Goal: Task Accomplishment & Management: Manage account settings

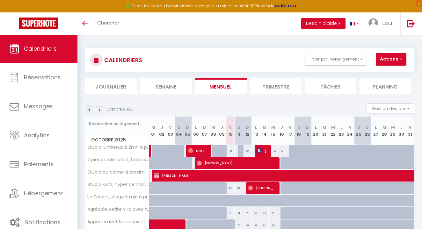
click at [100, 110] on img at bounding box center [99, 109] width 7 height 7
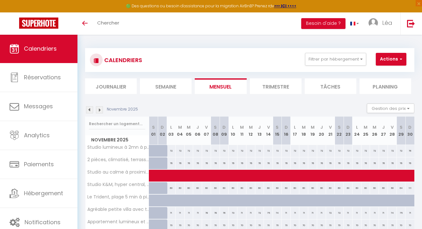
click at [100, 110] on img at bounding box center [99, 109] width 7 height 7
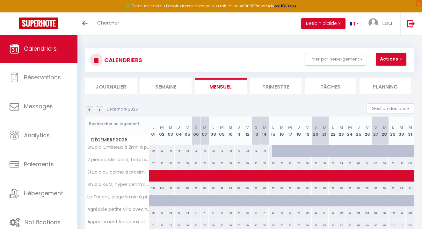
click at [100, 110] on img at bounding box center [99, 109] width 7 height 7
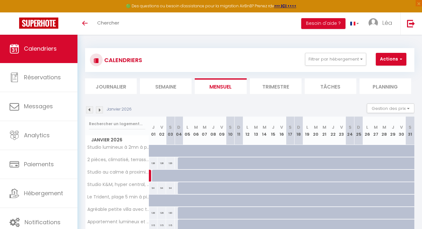
click at [180, 151] on div at bounding box center [182, 154] width 9 height 12
type input "88"
type input "Dim 04 Janvier 2026"
type input "Lun 05 Janvier 2026"
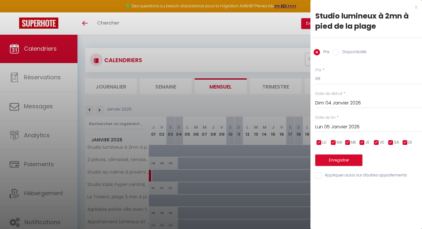
click at [415, 8] on div "x" at bounding box center [363, 7] width 107 height 8
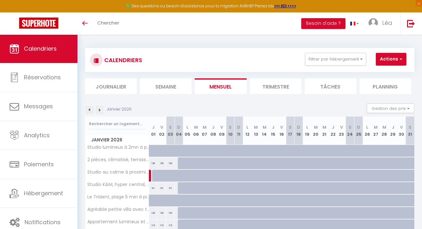
click at [180, 161] on div at bounding box center [182, 163] width 9 height 12
type input "81"
select select "1"
type input "Dim 04 Janvier 2026"
type input "Lun 05 Janvier 2026"
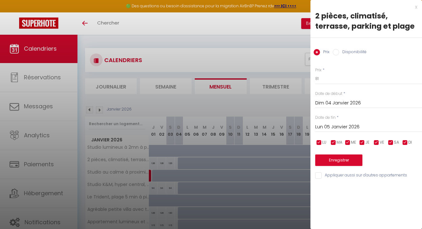
click at [353, 51] on label "Disponibilité" at bounding box center [352, 52] width 27 height 7
click at [339, 51] on input "Disponibilité" at bounding box center [335, 52] width 6 height 6
radio input "true"
radio input "false"
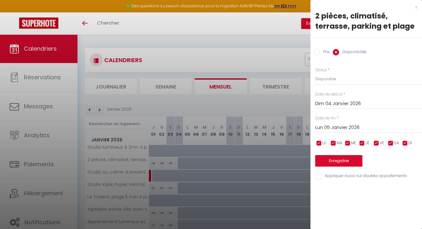
click at [350, 121] on div "[DATE] < [PERSON_NAME][DATE] > Dim Lun Mar Mer Jeu Ven Sam 1 2 3 4 5 6 7 8 9 10…" at bounding box center [368, 126] width 107 height 11
click at [351, 130] on input "Lun 05 Janvier 2026" at bounding box center [368, 128] width 107 height 8
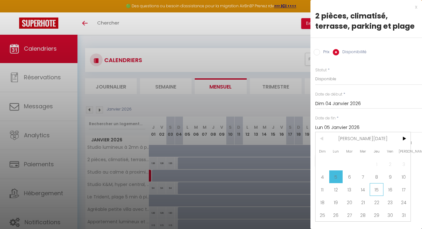
click at [375, 189] on span "15" at bounding box center [376, 189] width 14 height 13
type input "Jeu 15 Janvier 2026"
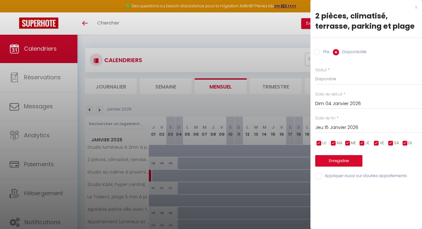
click at [356, 160] on button "Enregistrer" at bounding box center [338, 160] width 47 height 11
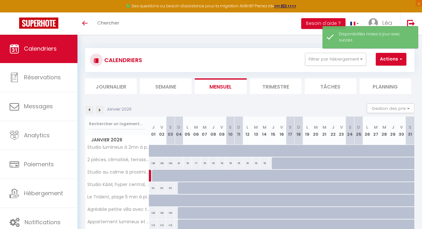
click at [274, 163] on div at bounding box center [276, 163] width 9 height 12
select select "1"
type input "Jeu 15 Janvier 2026"
type input "Ven 16 Janvier 2026"
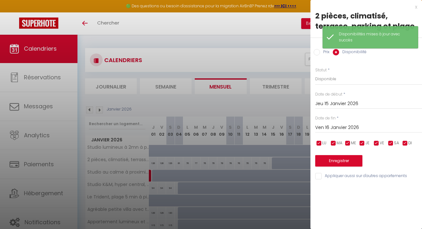
click at [336, 159] on button "Enregistrer" at bounding box center [338, 160] width 47 height 11
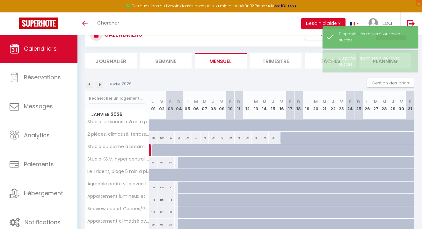
scroll to position [26, 0]
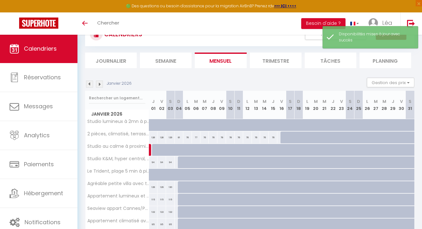
click at [179, 152] on div at bounding box center [182, 153] width 9 height 12
select select "1"
type input "Dim 04 Janvier 2026"
type input "Lun 05 Janvier 2026"
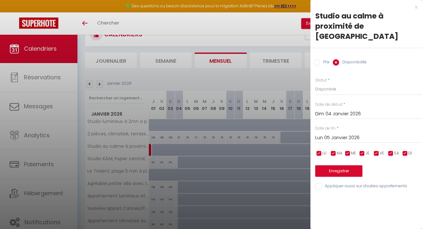
click at [417, 7] on div "x" at bounding box center [363, 7] width 107 height 8
select select
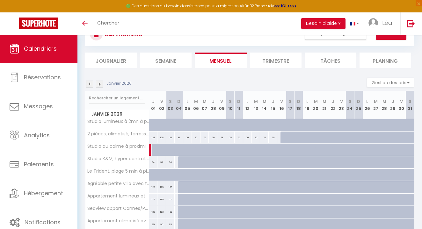
click at [188, 148] on div at bounding box center [190, 153] width 9 height 12
select select "1"
type input "Lun 05 Janvier 2026"
type input "[DATE]"
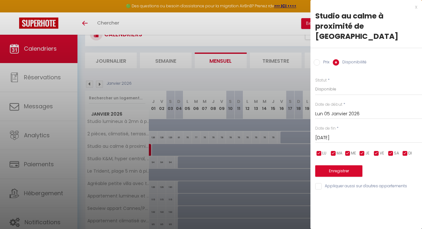
click at [415, 8] on div "x" at bounding box center [363, 7] width 107 height 8
select select
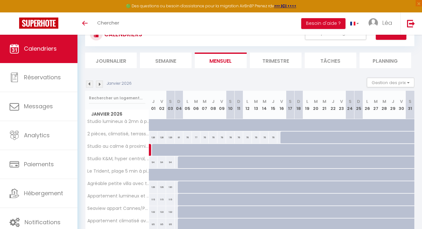
click at [189, 150] on div at bounding box center [190, 153] width 9 height 12
select select "1"
type input "Lun 05 Janvier 2026"
type input "[DATE]"
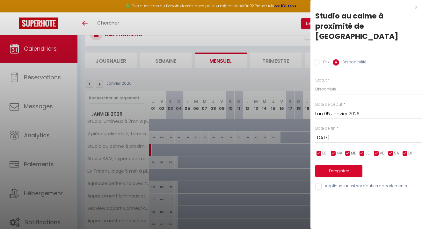
click at [414, 7] on div "x" at bounding box center [363, 7] width 107 height 8
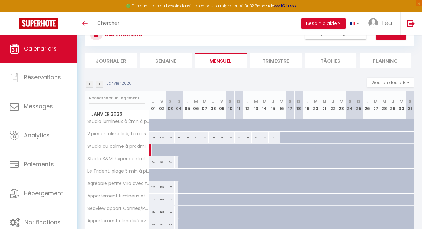
click at [188, 150] on div at bounding box center [190, 153] width 9 height 12
select select "1"
type input "Lun 05 Janvier 2026"
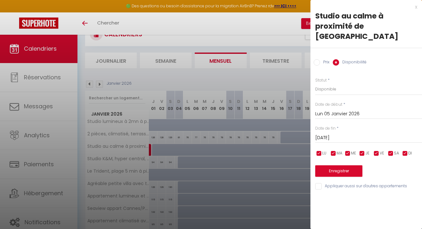
click at [354, 134] on input "[DATE]" at bounding box center [368, 138] width 107 height 8
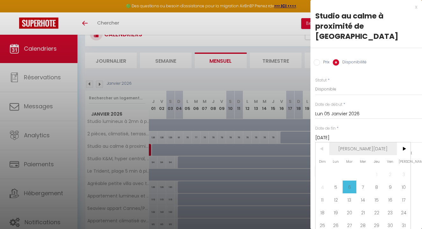
click at [396, 142] on span "[PERSON_NAME][DATE]" at bounding box center [363, 148] width 68 height 13
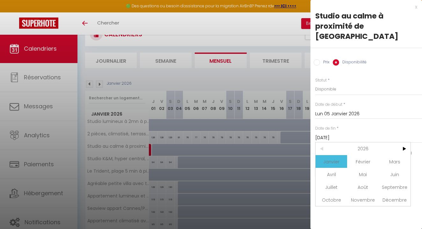
click at [321, 142] on span "<" at bounding box center [322, 148] width 14 height 13
click at [330, 155] on span "Janvier" at bounding box center [331, 161] width 32 height 13
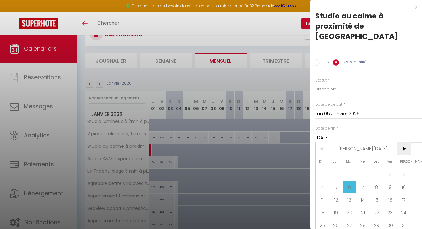
click at [403, 142] on span ">" at bounding box center [404, 148] width 14 height 13
click at [330, 168] on span "2" at bounding box center [336, 174] width 14 height 13
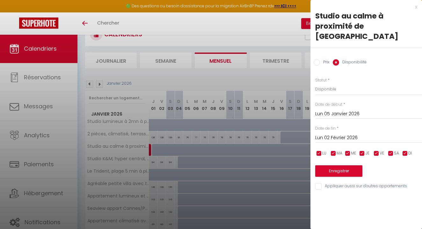
click at [340, 134] on input "Lun 02 Février 2026" at bounding box center [368, 138] width 107 height 8
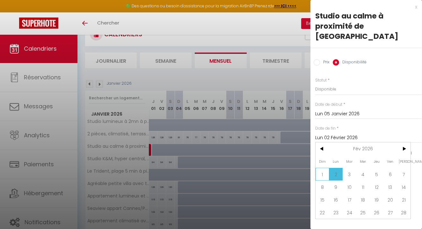
click at [320, 168] on span "1" at bounding box center [322, 174] width 14 height 13
type input "Dim 01 Février 2026"
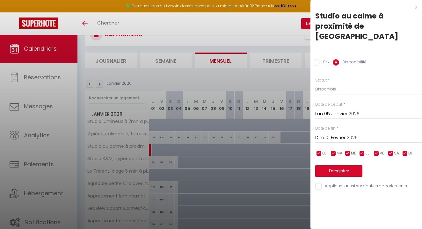
click at [322, 165] on button "Enregistrer" at bounding box center [338, 170] width 47 height 11
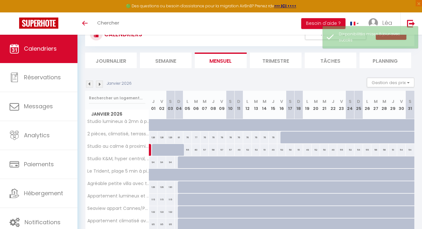
click at [282, 137] on div at bounding box center [284, 138] width 9 height 12
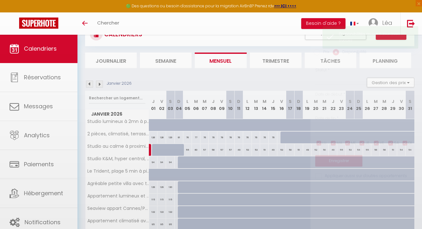
select select "1"
type input "Ven 16 Janvier 2026"
type input "[DATE]"
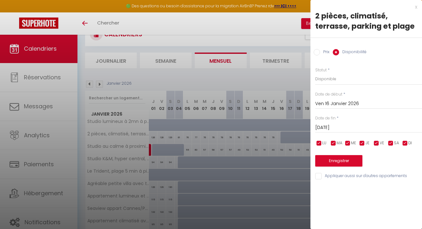
click at [416, 6] on div "x" at bounding box center [363, 7] width 107 height 8
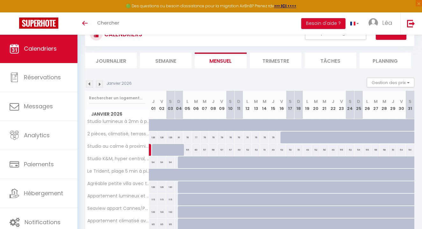
click at [181, 160] on div at bounding box center [182, 162] width 9 height 12
select select "1"
type input "Dim 04 Janvier 2026"
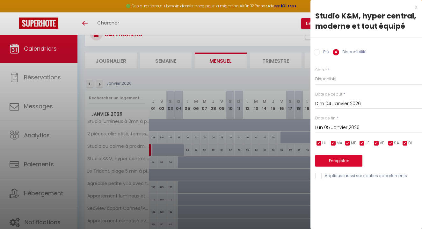
click at [351, 125] on input "Lun 05 Janvier 2026" at bounding box center [368, 128] width 107 height 8
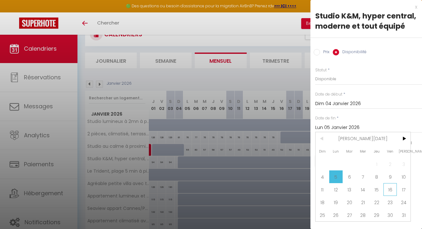
click at [387, 189] on span "16" at bounding box center [390, 189] width 14 height 13
type input "Ven 16 Janvier 2026"
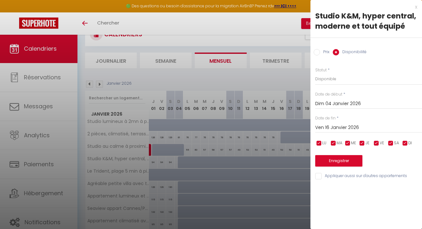
click at [358, 161] on button "Enregistrer" at bounding box center [338, 160] width 47 height 11
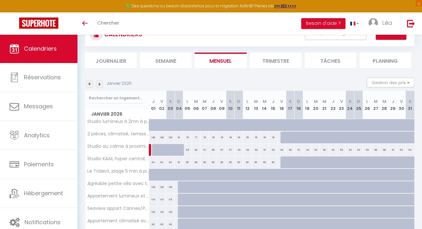
click at [182, 186] on div at bounding box center [182, 187] width 9 height 12
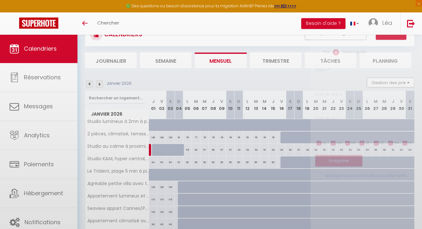
select select "1"
type input "Dim 04 Janvier 2026"
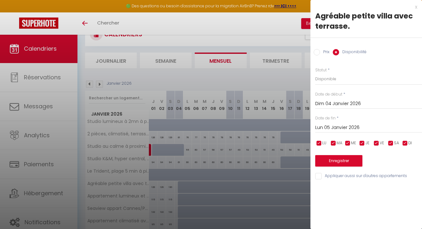
click at [346, 126] on input "Lun 05 Janvier 2026" at bounding box center [368, 128] width 107 height 8
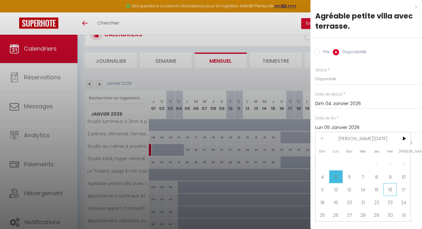
click at [384, 187] on span "16" at bounding box center [390, 189] width 14 height 13
type input "Ven 16 Janvier 2026"
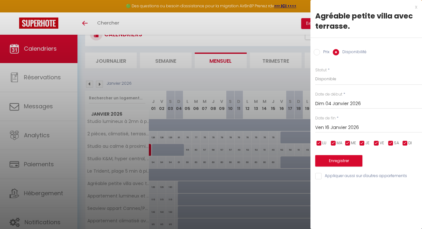
click at [346, 158] on button "Enregistrer" at bounding box center [338, 160] width 47 height 11
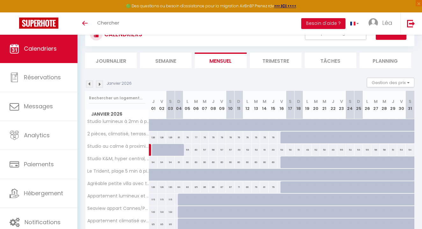
click at [180, 199] on div at bounding box center [182, 200] width 9 height 12
select select "1"
type input "Dim 04 Janvier 2026"
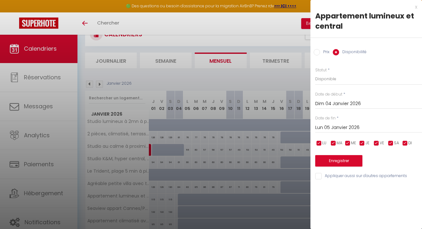
click at [336, 126] on input "Lun 05 Janvier 2026" at bounding box center [368, 128] width 107 height 8
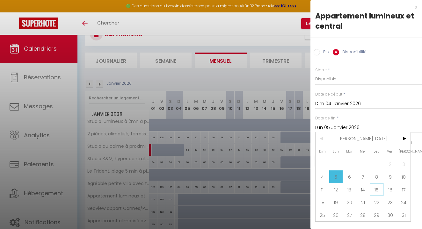
click at [375, 190] on span "15" at bounding box center [376, 189] width 14 height 13
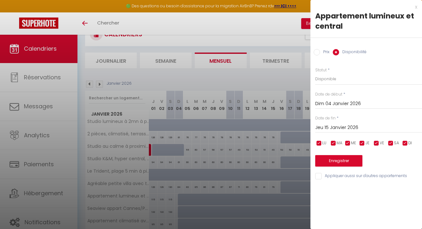
click at [346, 126] on input "Jeu 15 Janvier 2026" at bounding box center [368, 128] width 107 height 8
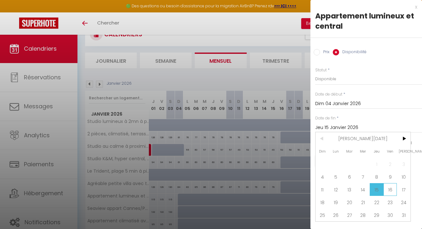
click at [386, 188] on span "16" at bounding box center [390, 189] width 14 height 13
type input "Ven 16 Janvier 2026"
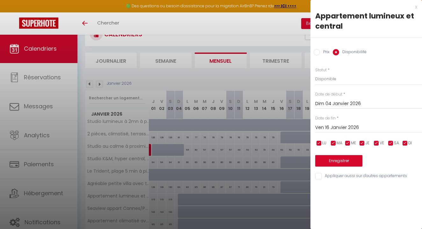
click at [340, 159] on button "Enregistrer" at bounding box center [338, 160] width 47 height 11
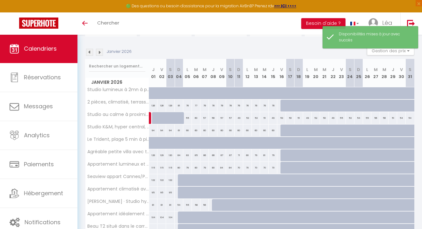
scroll to position [65, 0]
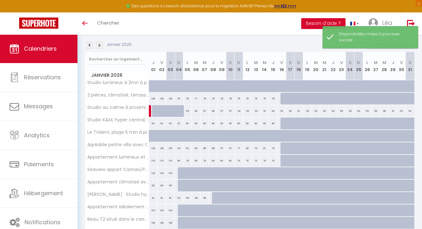
click at [181, 173] on div at bounding box center [182, 173] width 9 height 12
select select "1"
type input "Dim 04 Janvier 2026"
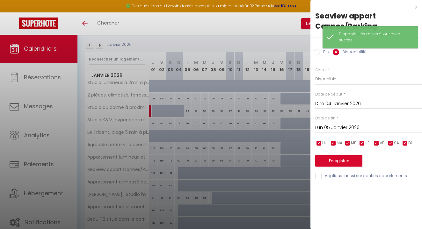
click at [339, 125] on input "Lun 05 Janvier 2026" at bounding box center [368, 128] width 107 height 8
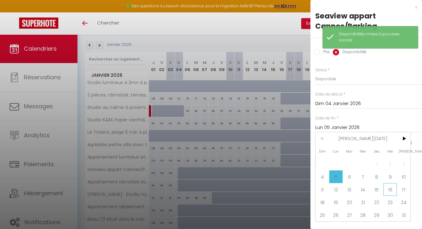
click at [389, 188] on span "16" at bounding box center [390, 189] width 14 height 13
type input "Ven 16 Janvier 2026"
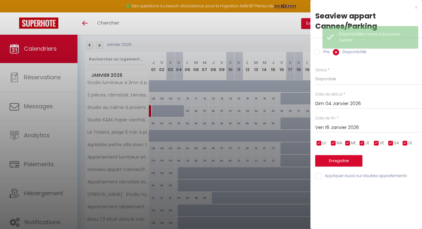
click at [348, 160] on button "Enregistrer" at bounding box center [338, 160] width 47 height 11
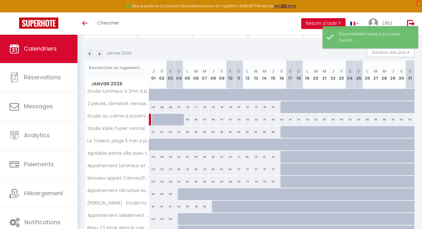
scroll to position [75, 0]
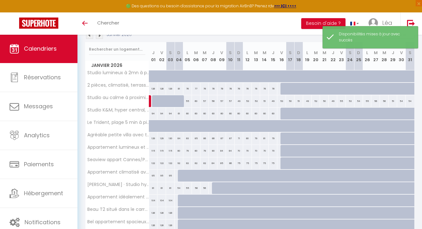
click at [181, 175] on div at bounding box center [182, 176] width 9 height 12
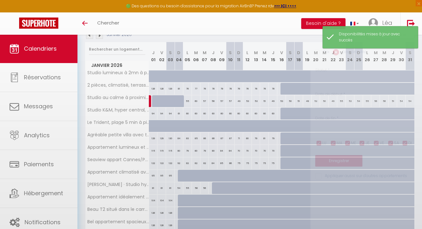
select select "1"
type input "Dim 04 Janvier 2026"
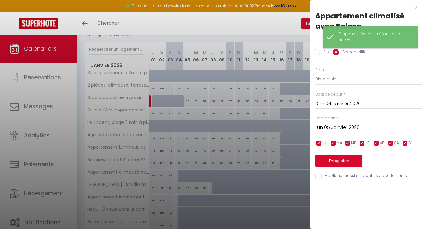
click at [334, 126] on input "Lun 05 Janvier 2026" at bounding box center [368, 128] width 107 height 8
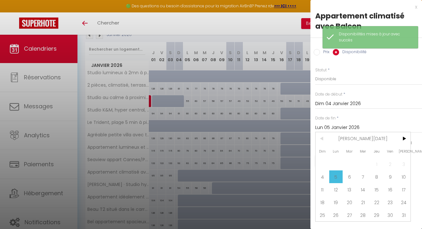
click at [388, 189] on span "16" at bounding box center [390, 189] width 14 height 13
type input "Ven 16 Janvier 2026"
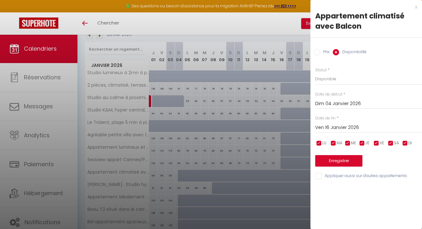
click at [349, 164] on button "Enregistrer" at bounding box center [338, 160] width 47 height 11
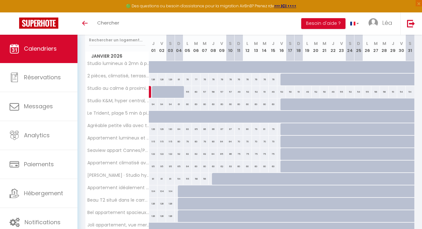
scroll to position [84, 0]
click at [231, 180] on div at bounding box center [233, 182] width 9 height 12
select select "1"
type input "[DATE]"
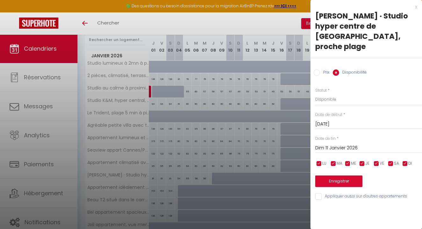
click at [345, 144] on input "Dim 11 Janvier 2026" at bounding box center [368, 148] width 107 height 8
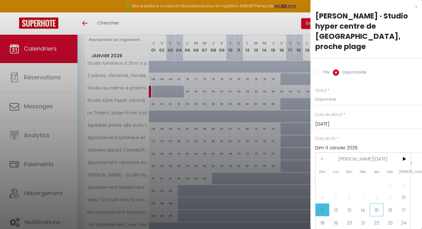
click at [374, 204] on span "15" at bounding box center [376, 210] width 14 height 13
type input "Jeu 15 Janvier 2026"
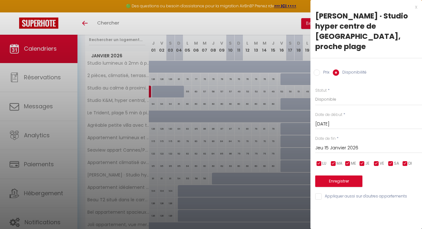
click at [349, 175] on button "Enregistrer" at bounding box center [338, 180] width 47 height 11
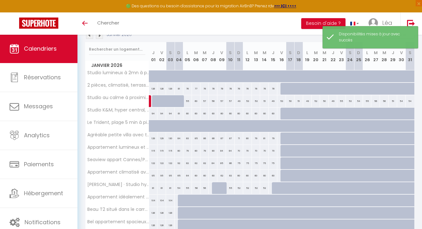
scroll to position [75, 0]
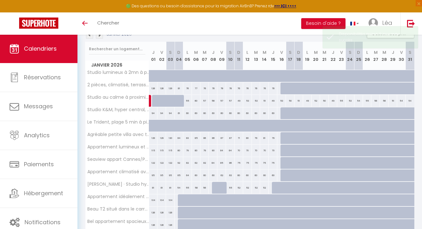
click at [266, 188] on div "52" at bounding box center [264, 188] width 9 height 12
select select "1"
type input "Mer 14 Janvier 2026"
type input "Jeu 15 Janvier 2026"
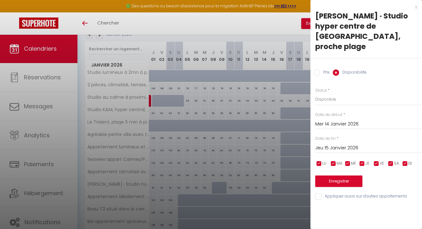
click at [415, 8] on div "x" at bounding box center [363, 7] width 107 height 8
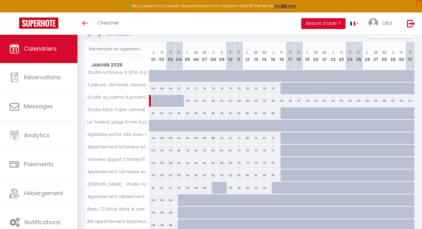
click at [181, 202] on div at bounding box center [182, 200] width 9 height 12
select select "1"
type input "Dim 04 Janvier 2026"
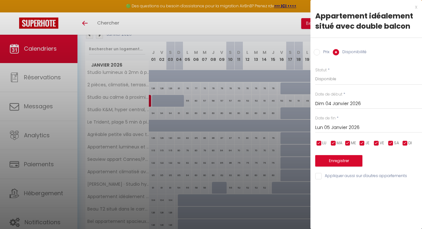
click at [344, 126] on input "Lun 05 Janvier 2026" at bounding box center [368, 128] width 107 height 8
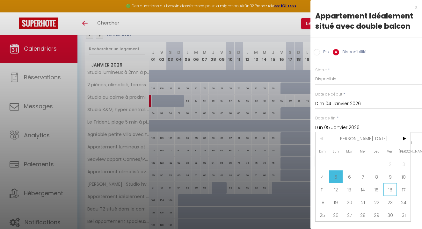
click at [390, 188] on span "16" at bounding box center [390, 189] width 14 height 13
type input "Ven 16 Janvier 2026"
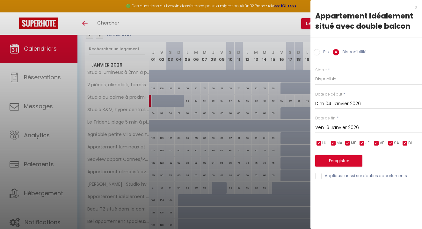
click at [342, 156] on button "Enregistrer" at bounding box center [338, 160] width 47 height 11
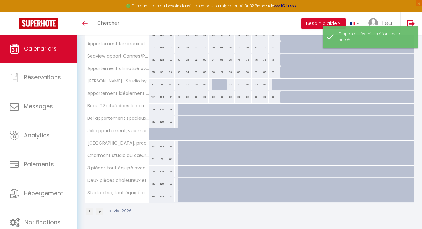
scroll to position [178, 0]
click at [182, 111] on div at bounding box center [182, 110] width 9 height 12
select select "1"
type input "Dim 04 Janvier 2026"
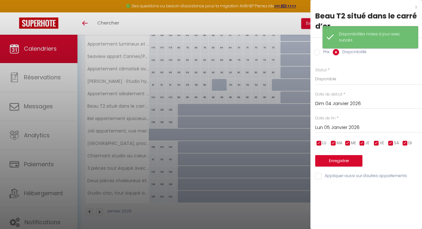
click at [339, 124] on input "Lun 05 Janvier 2026" at bounding box center [368, 128] width 107 height 8
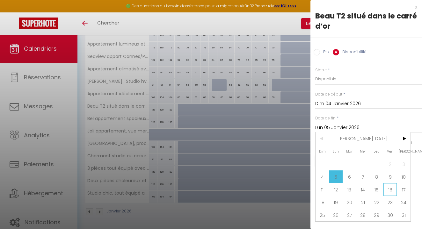
click at [386, 190] on span "16" at bounding box center [390, 189] width 14 height 13
type input "Ven 16 Janvier 2026"
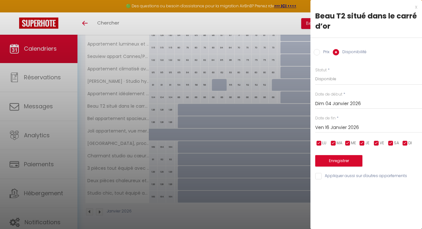
click at [331, 167] on div "Prix * 83 Statut * Disponible Indisponible Date de début * [DATE] < [PERSON_NAM…" at bounding box center [365, 119] width 111 height 121
click at [333, 161] on button "Enregistrer" at bounding box center [338, 160] width 47 height 11
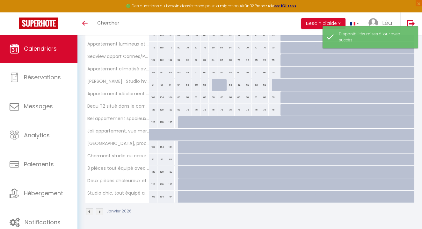
click at [181, 124] on div at bounding box center [182, 122] width 9 height 12
select select "1"
type input "Dim 04 Janvier 2026"
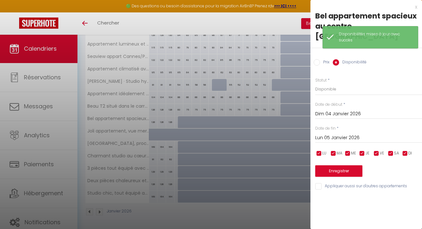
click at [334, 134] on input "Lun 05 Janvier 2026" at bounding box center [368, 138] width 107 height 8
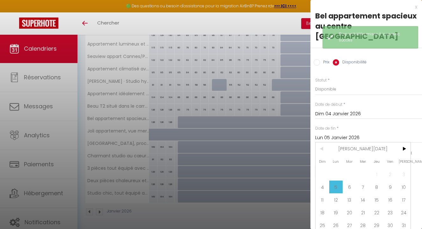
click at [392, 193] on span "16" at bounding box center [390, 199] width 14 height 13
type input "Ven 16 Janvier 2026"
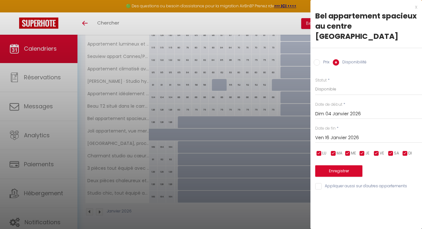
click at [349, 165] on button "Enregistrer" at bounding box center [338, 170] width 47 height 11
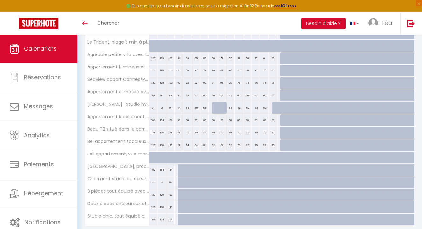
scroll to position [155, 0]
click at [181, 168] on div at bounding box center [182, 170] width 9 height 12
select select "1"
type input "Dim 04 Janvier 2026"
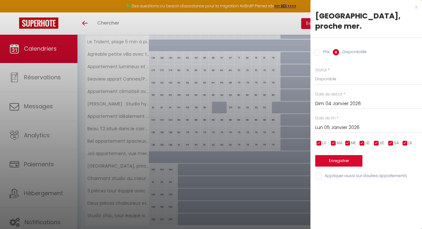
click at [346, 127] on input "Lun 05 Janvier 2026" at bounding box center [368, 128] width 107 height 8
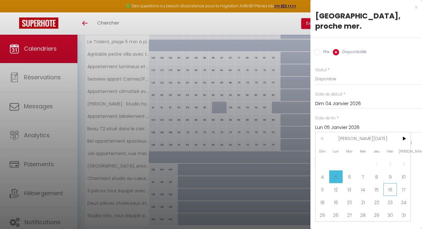
click at [390, 188] on span "16" at bounding box center [390, 189] width 14 height 13
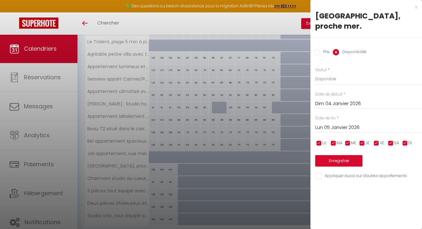
type input "Ven 16 Janvier 2026"
click at [340, 160] on button "Enregistrer" at bounding box center [338, 160] width 47 height 11
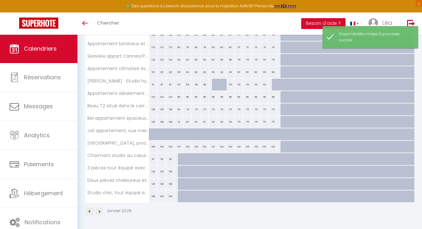
scroll to position [178, 0]
click at [180, 159] on div at bounding box center [182, 160] width 9 height 12
select select "1"
type input "Dim 04 Janvier 2026"
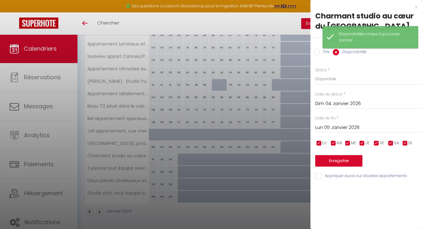
click at [342, 130] on input "Lun 05 Janvier 2026" at bounding box center [368, 128] width 107 height 8
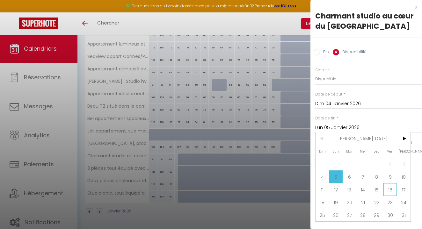
click at [386, 188] on span "16" at bounding box center [390, 189] width 14 height 13
type input "Ven 16 Janvier 2026"
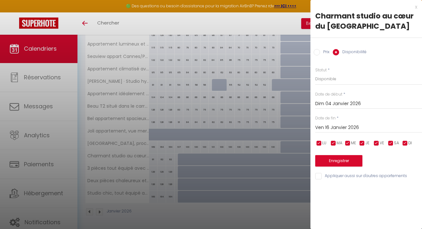
click at [348, 155] on button "Enregistrer" at bounding box center [338, 160] width 47 height 11
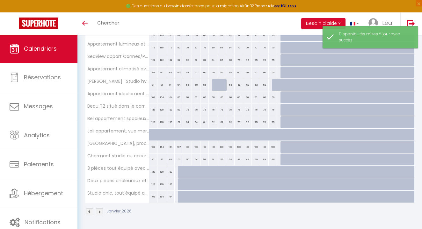
click at [181, 173] on div at bounding box center [182, 172] width 9 height 12
select select "1"
type input "Dim 04 Janvier 2026"
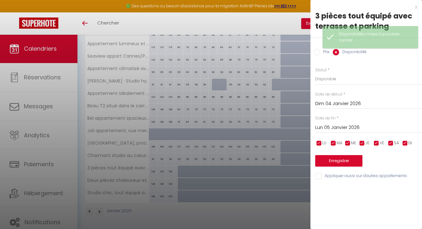
click at [346, 126] on input "Lun 05 Janvier 2026" at bounding box center [368, 128] width 107 height 8
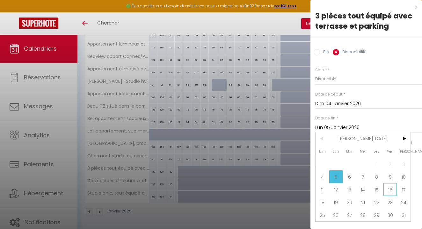
click at [388, 187] on span "16" at bounding box center [390, 189] width 14 height 13
type input "Ven 16 Janvier 2026"
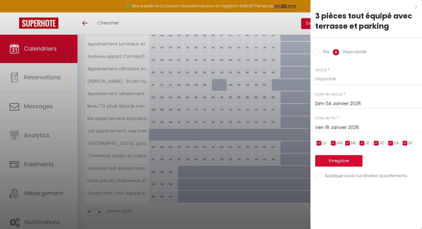
click at [354, 162] on button "Enregistrer" at bounding box center [338, 160] width 47 height 11
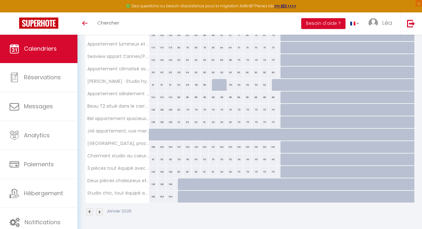
click at [180, 183] on div at bounding box center [182, 184] width 9 height 12
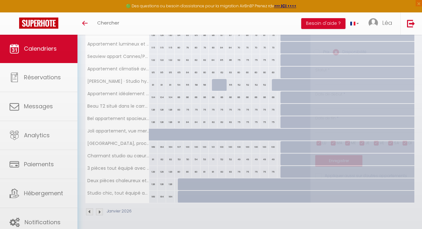
select select "1"
type input "Dim 04 Janvier 2026"
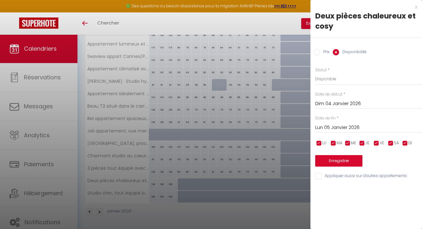
click at [349, 126] on input "Lun 05 Janvier 2026" at bounding box center [368, 128] width 107 height 8
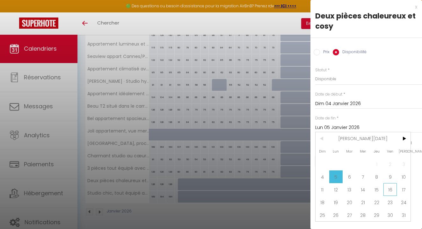
click at [395, 189] on span "16" at bounding box center [390, 189] width 14 height 13
type input "Ven 16 Janvier 2026"
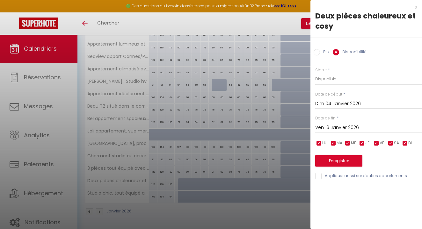
click at [352, 160] on button "Enregistrer" at bounding box center [338, 160] width 47 height 11
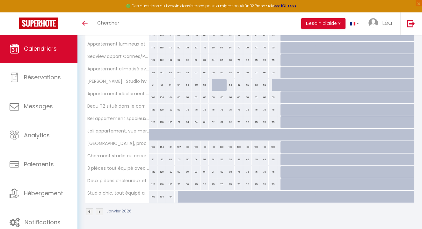
click at [179, 196] on div at bounding box center [182, 197] width 9 height 12
select select "1"
type input "Dim 04 Janvier 2026"
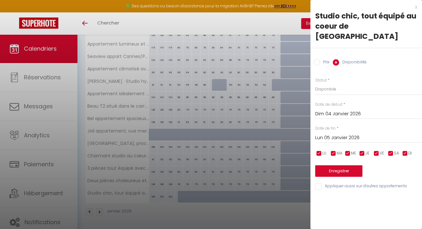
click at [347, 134] on input "Lun 05 Janvier 2026" at bounding box center [368, 138] width 107 height 8
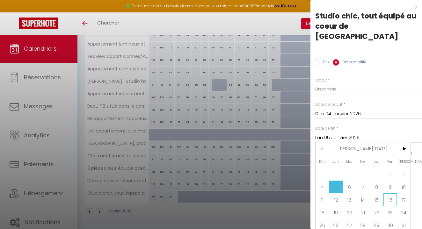
click at [388, 193] on span "16" at bounding box center [390, 199] width 14 height 13
type input "Ven 16 Janvier 2026"
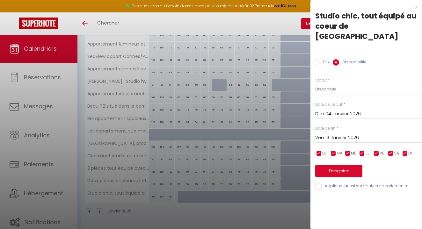
click at [344, 165] on button "Enregistrer" at bounding box center [338, 170] width 47 height 11
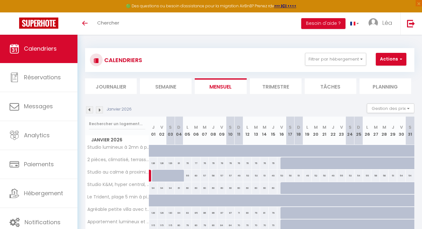
scroll to position [0, 0]
click at [54, 29] on link at bounding box center [38, 23] width 77 height 22
click at [89, 111] on img at bounding box center [89, 109] width 7 height 7
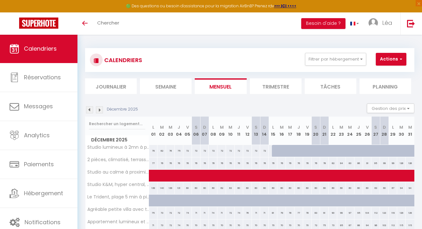
click at [90, 112] on img at bounding box center [89, 109] width 7 height 7
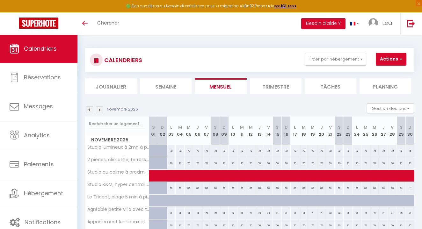
click at [90, 112] on img at bounding box center [89, 109] width 7 height 7
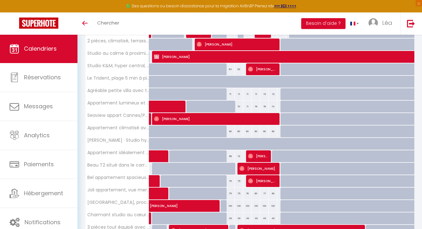
scroll to position [118, 0]
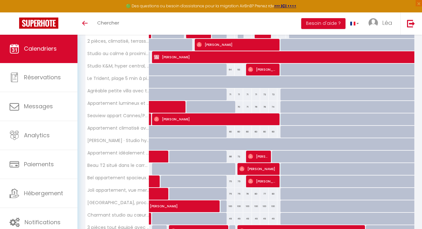
click at [239, 107] on div "70" at bounding box center [238, 107] width 9 height 12
select select "1"
type input "Sam 11 Octobre 2025"
type input "Dim 12 Octobre 2025"
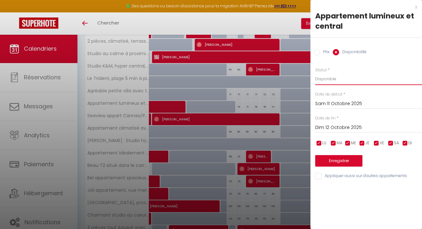
select select "0"
click at [342, 162] on button "Enregistrer" at bounding box center [338, 160] width 47 height 11
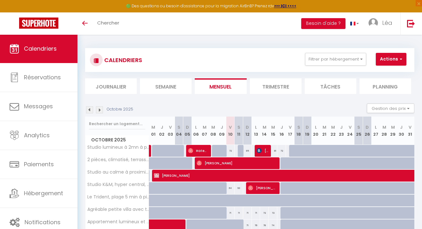
scroll to position [0, 0]
